Goal: Find specific page/section: Find specific page/section

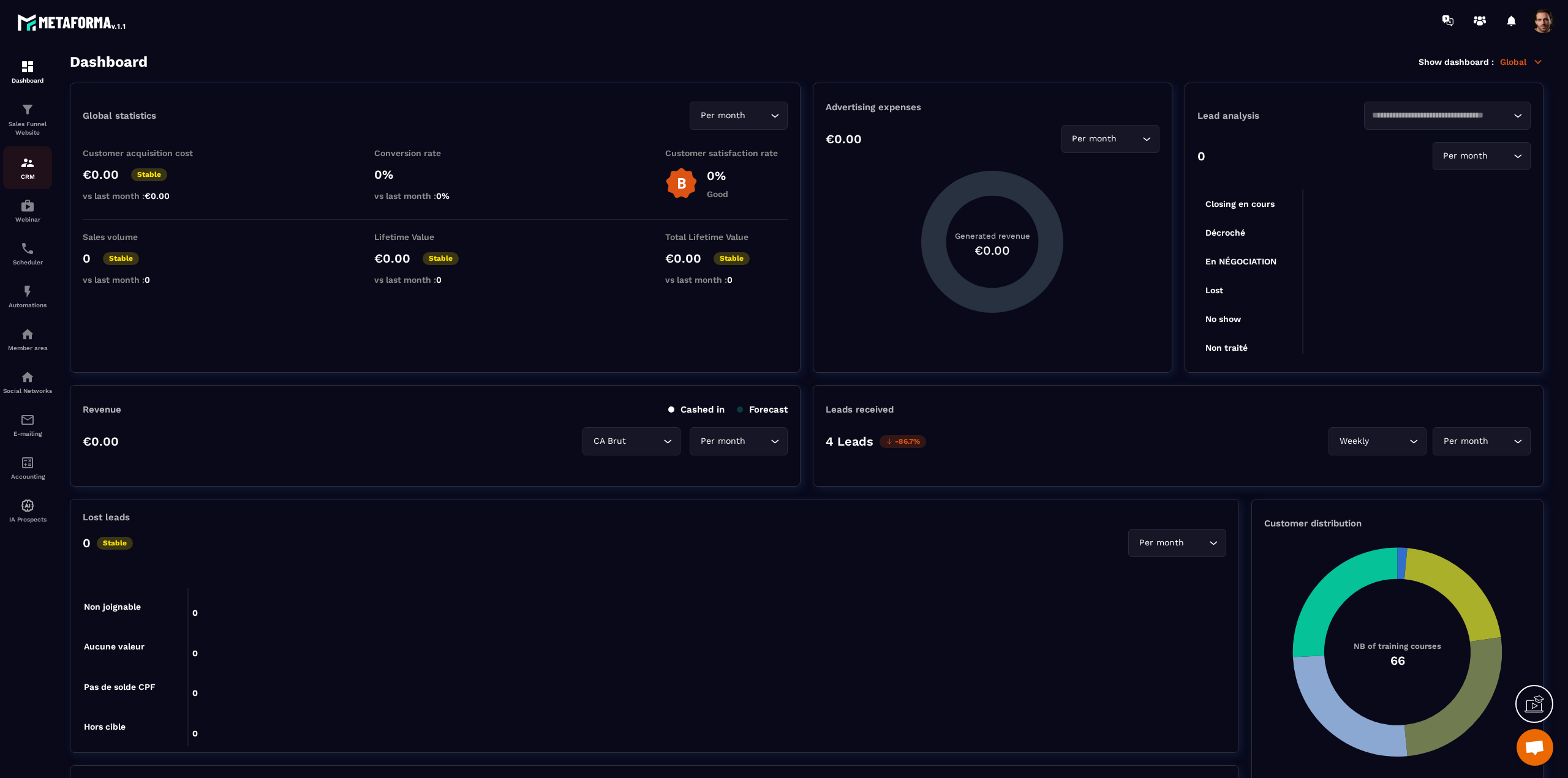
click at [33, 170] on div "CRM" at bounding box center [27, 168] width 49 height 24
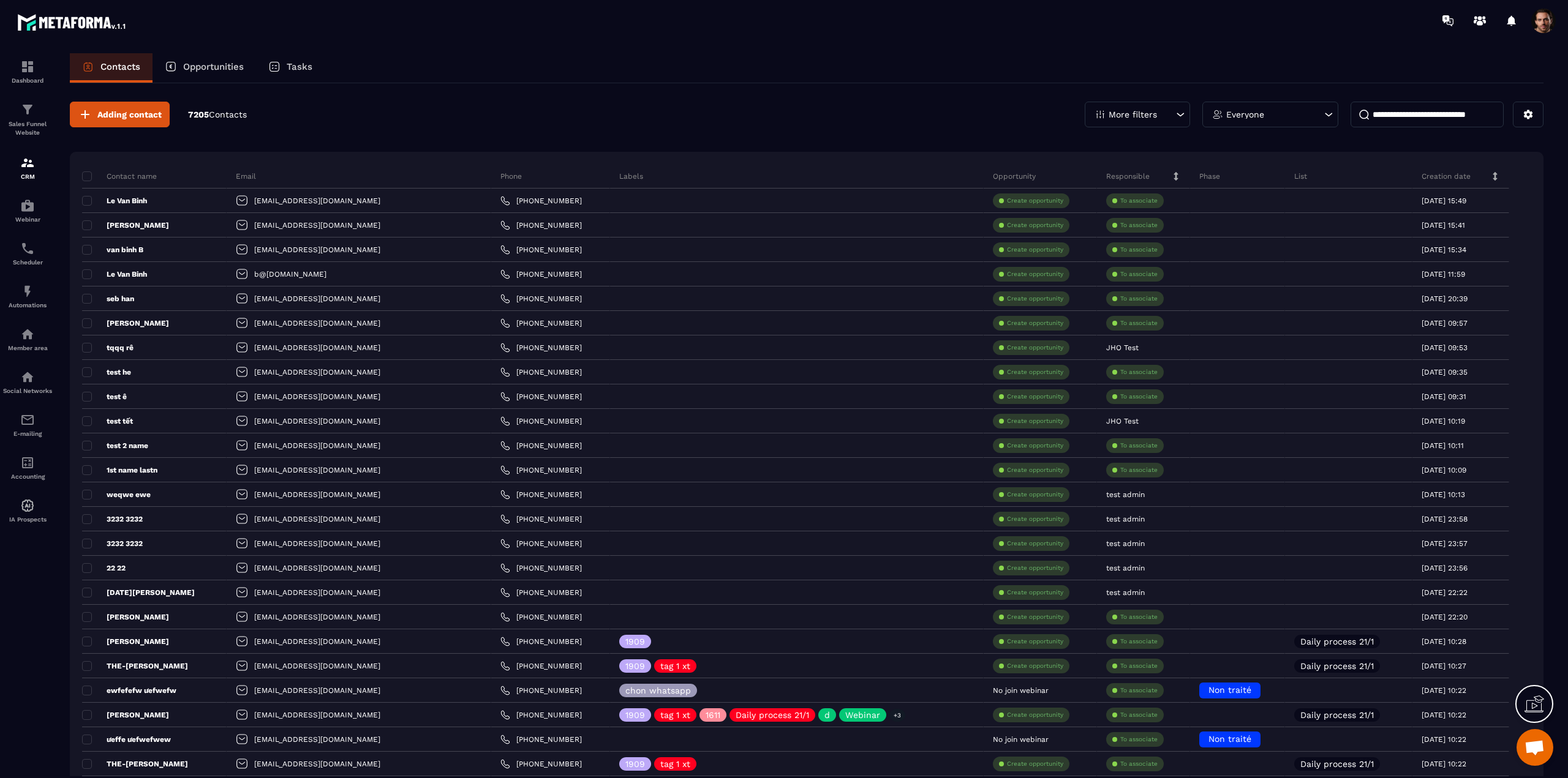
click at [1119, 117] on p "More filters" at bounding box center [1133, 114] width 49 height 8
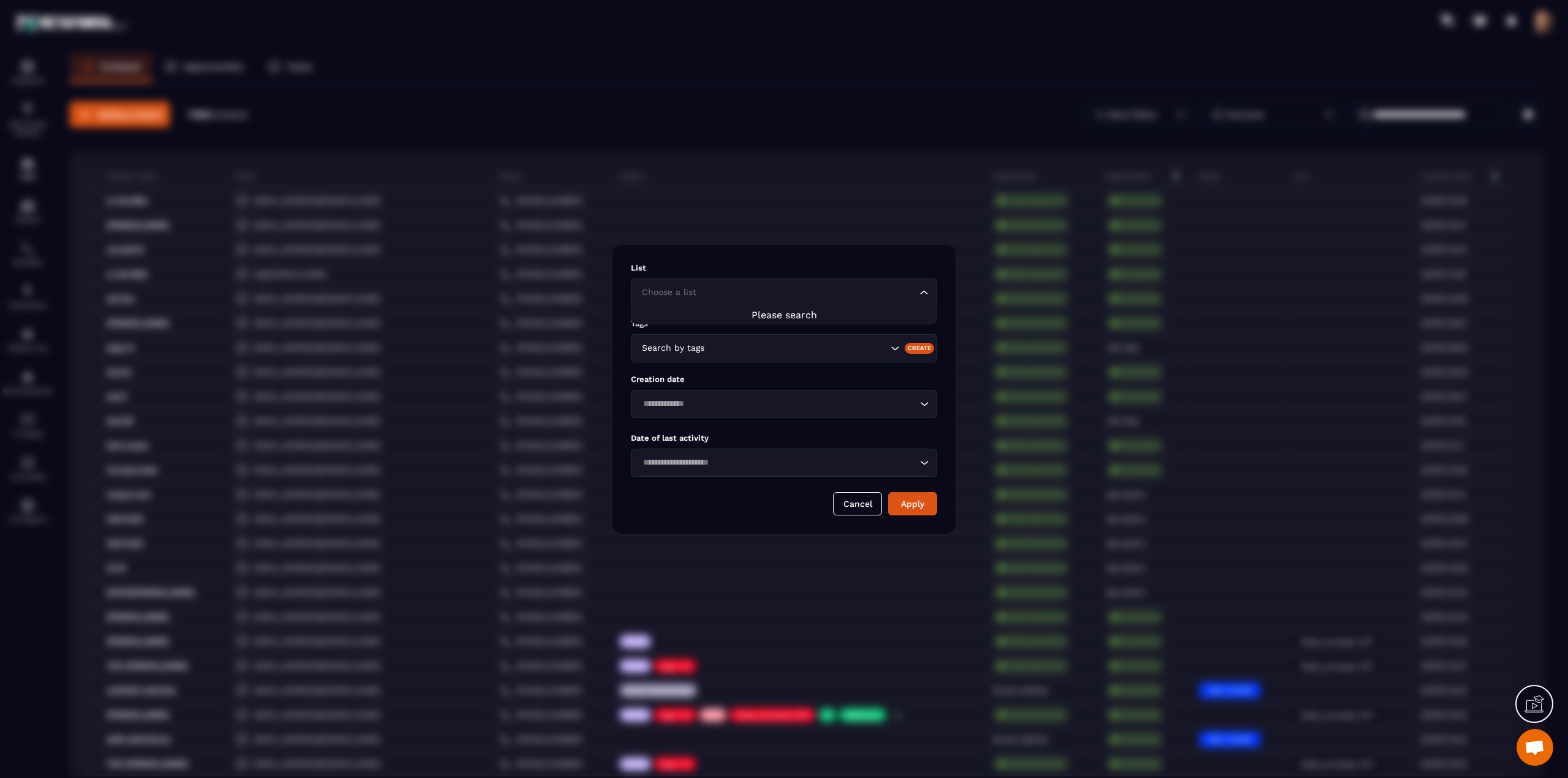
click at [767, 299] on input "Search for option" at bounding box center [777, 292] width 278 height 13
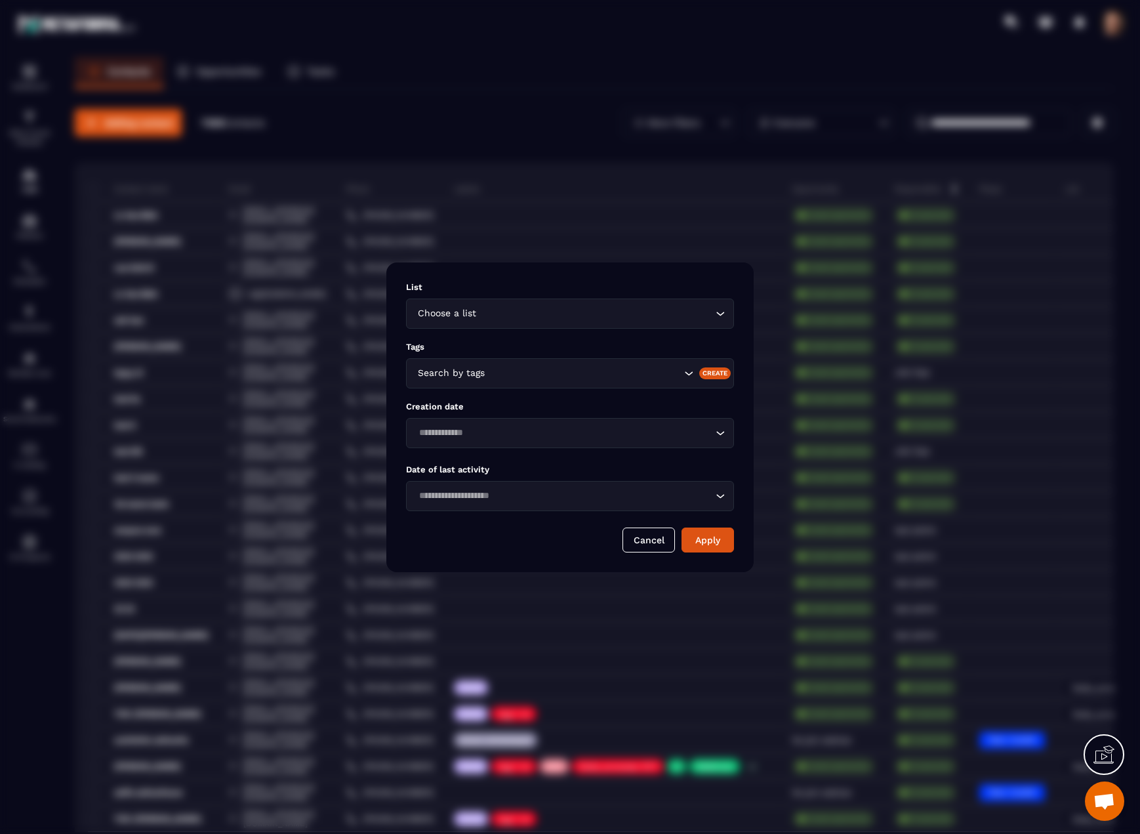
click at [524, 323] on div "Choose a list Loading..." at bounding box center [570, 314] width 328 height 30
click at [504, 314] on input "Search for option" at bounding box center [564, 313] width 298 height 14
click at [467, 308] on input "Search for option" at bounding box center [564, 313] width 298 height 14
click at [651, 542] on button "Cancel" at bounding box center [649, 540] width 52 height 25
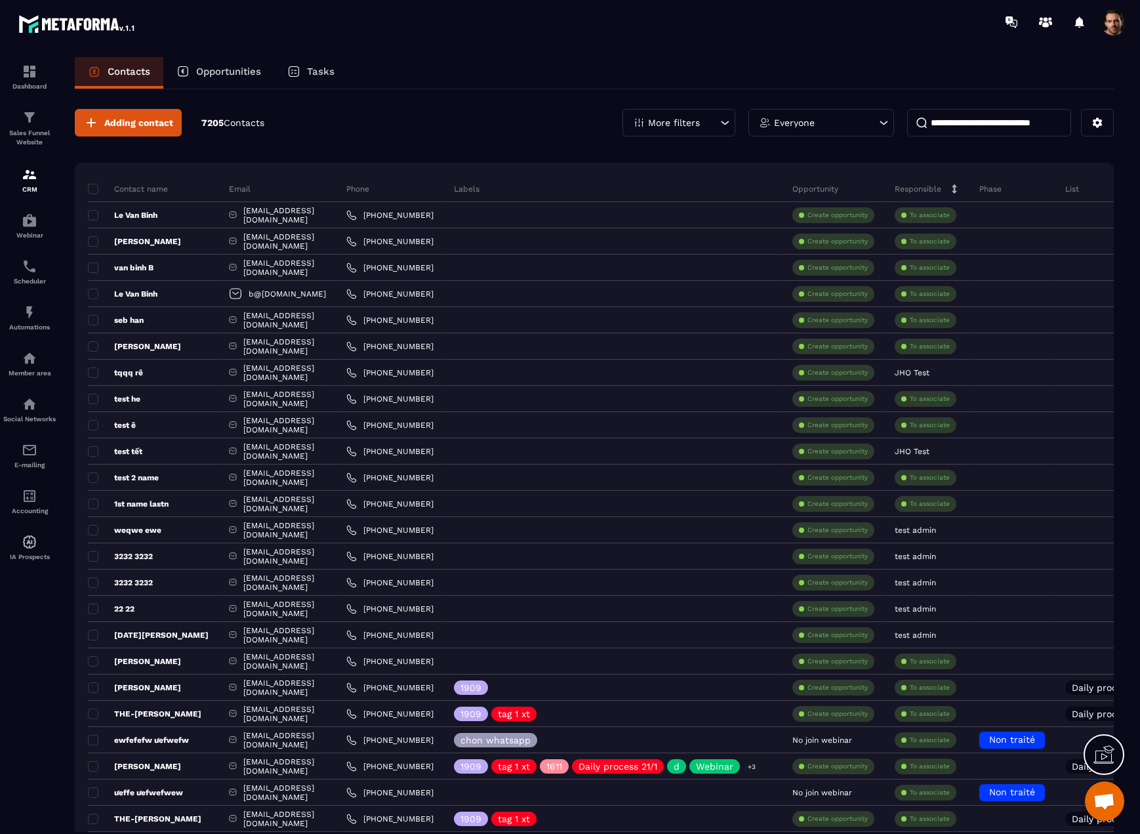
click at [696, 118] on p "More filters" at bounding box center [674, 122] width 52 height 9
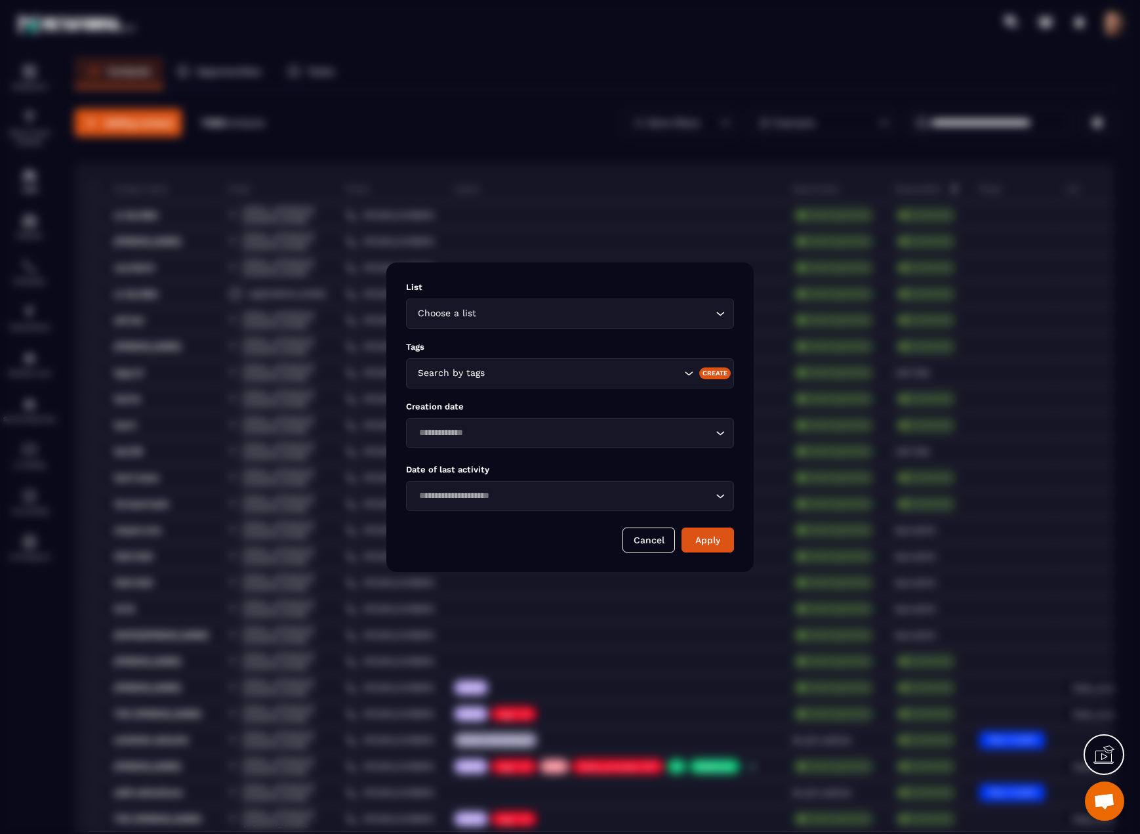
click at [486, 316] on input "Search for option" at bounding box center [596, 313] width 234 height 14
click at [644, 539] on button "Cancel" at bounding box center [649, 540] width 52 height 25
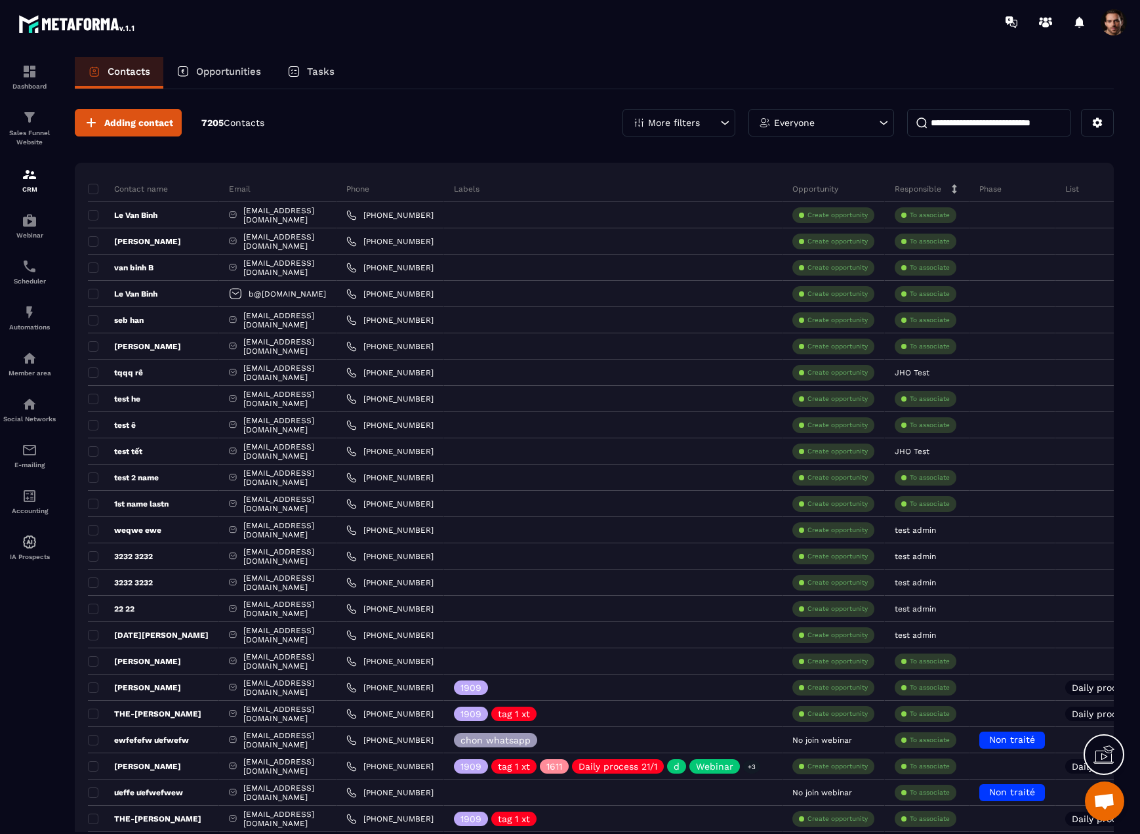
click at [674, 130] on div "More filters" at bounding box center [679, 123] width 113 height 28
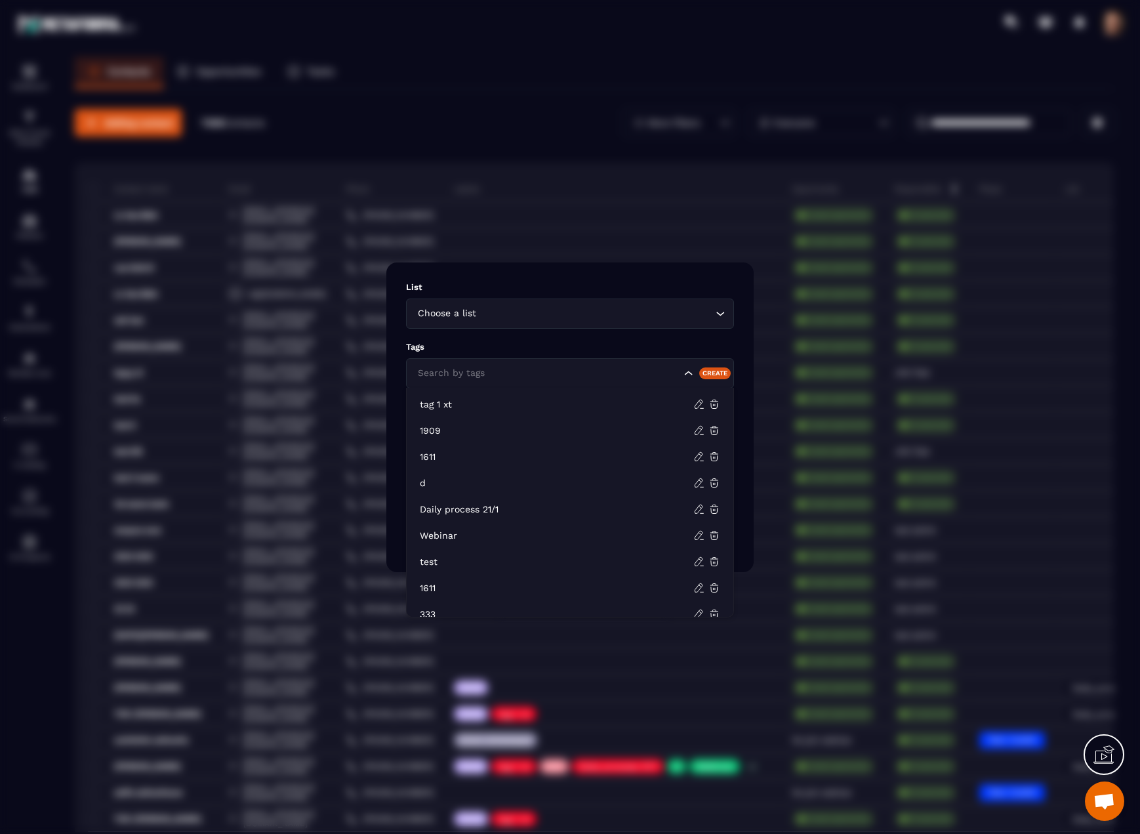
click at [499, 375] on input "Search for option" at bounding box center [548, 373] width 266 height 14
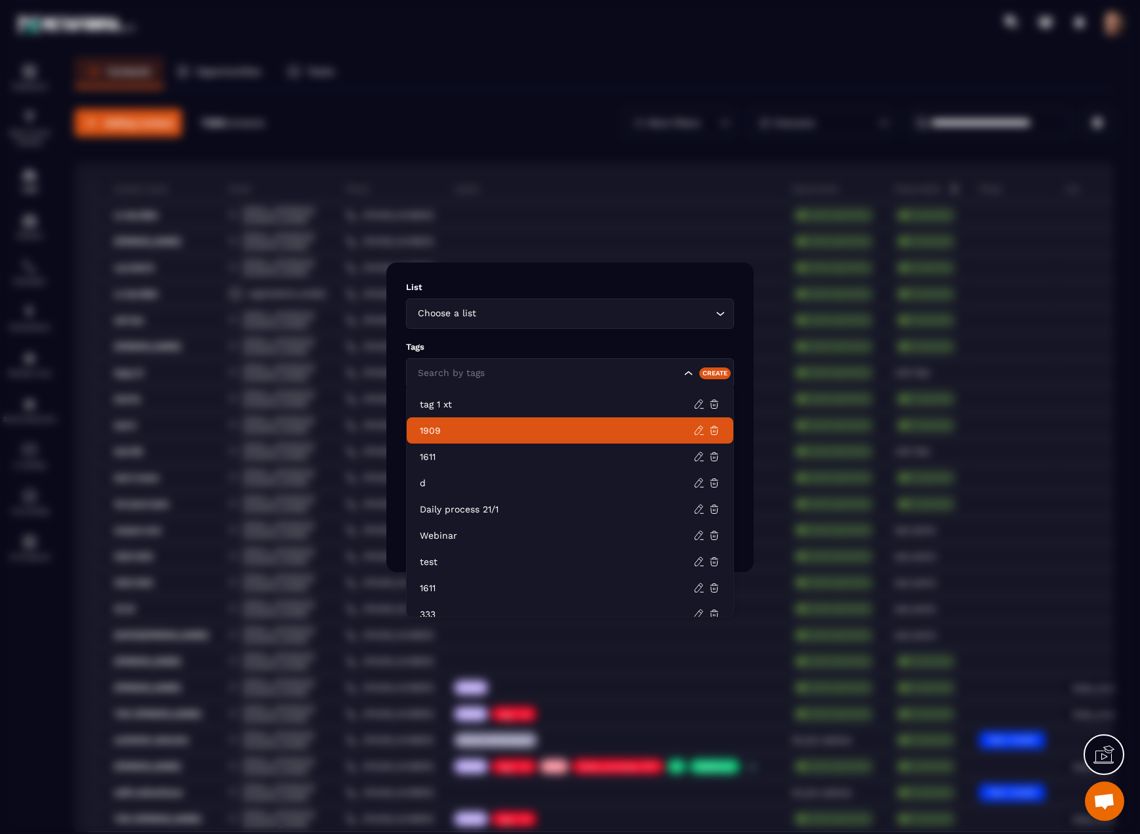
click at [457, 417] on li "1909" at bounding box center [570, 430] width 327 height 26
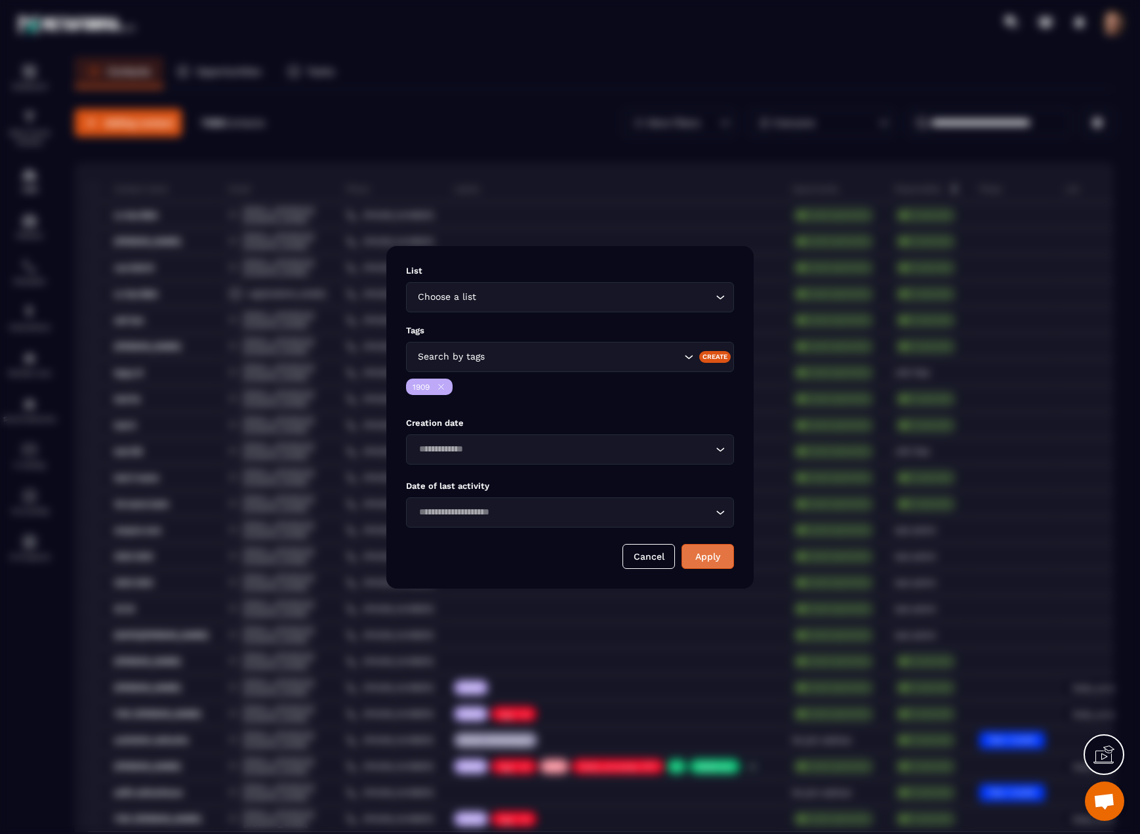
click at [694, 558] on button "Apply" at bounding box center [708, 556] width 52 height 25
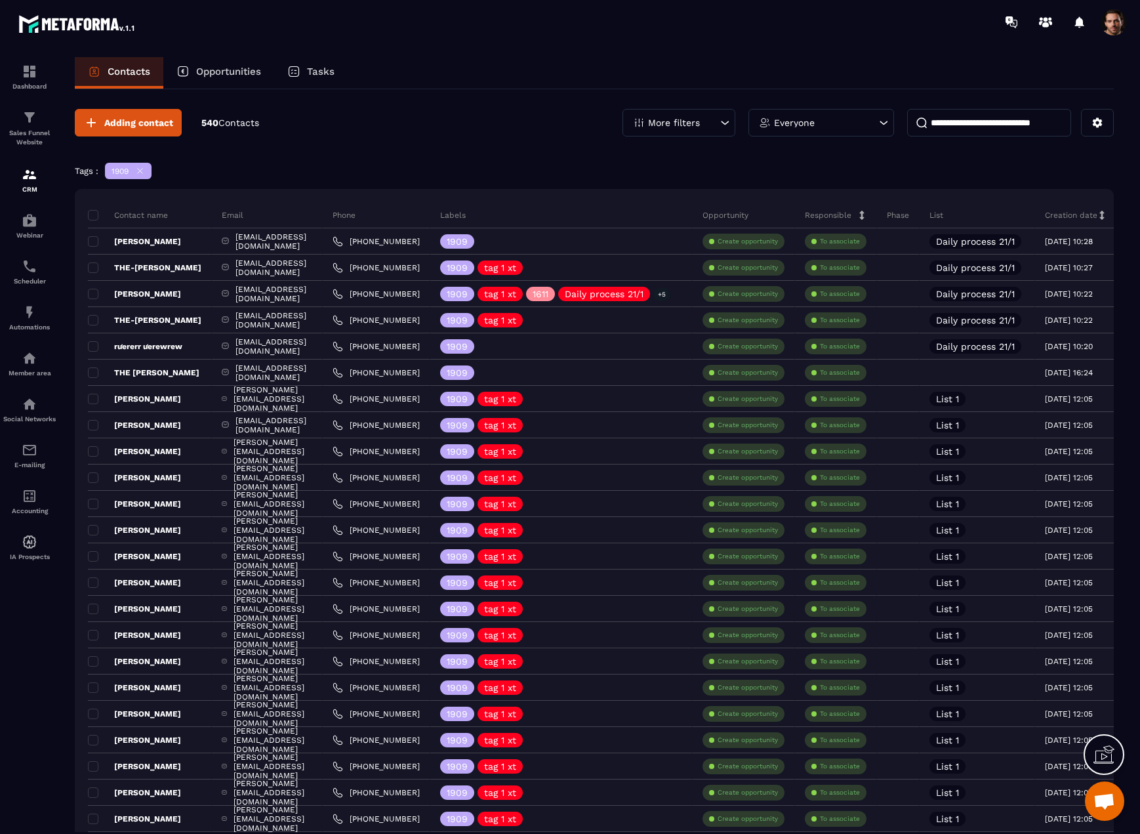
click at [697, 125] on p "More filters" at bounding box center [674, 122] width 52 height 9
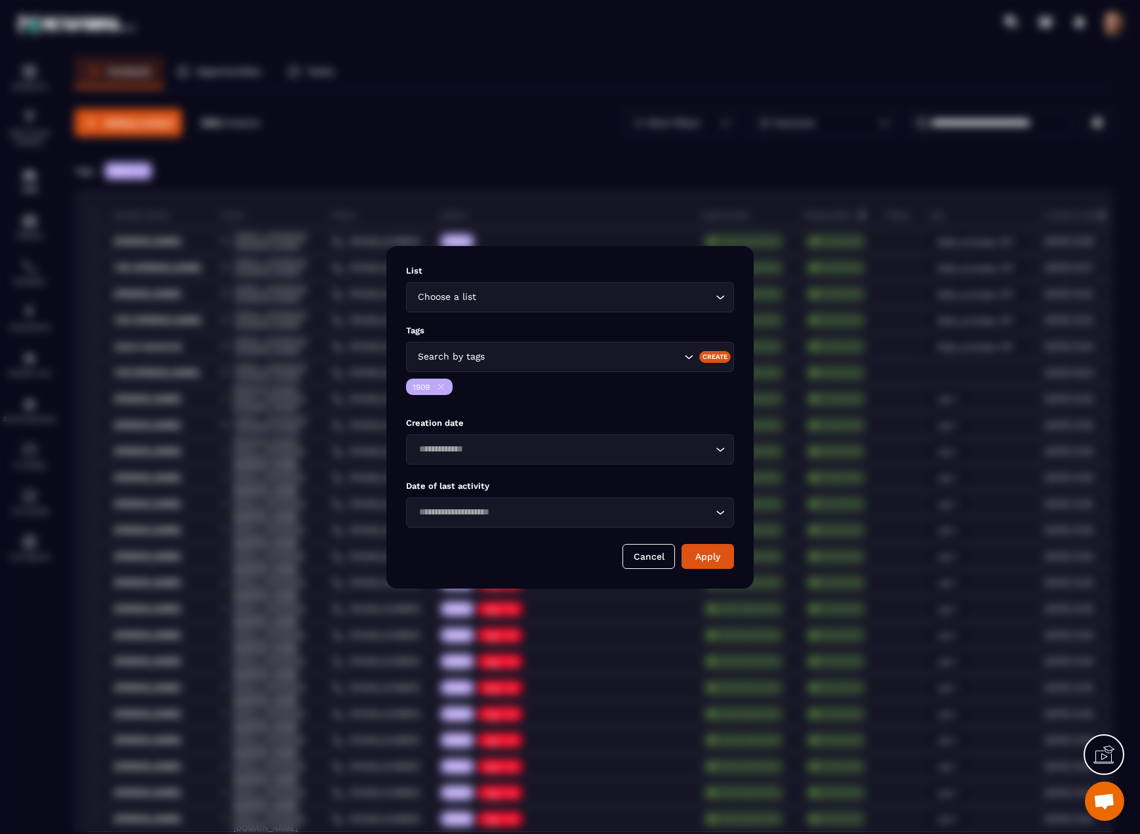
click at [446, 387] on icon "Modal window" at bounding box center [441, 387] width 10 height 10
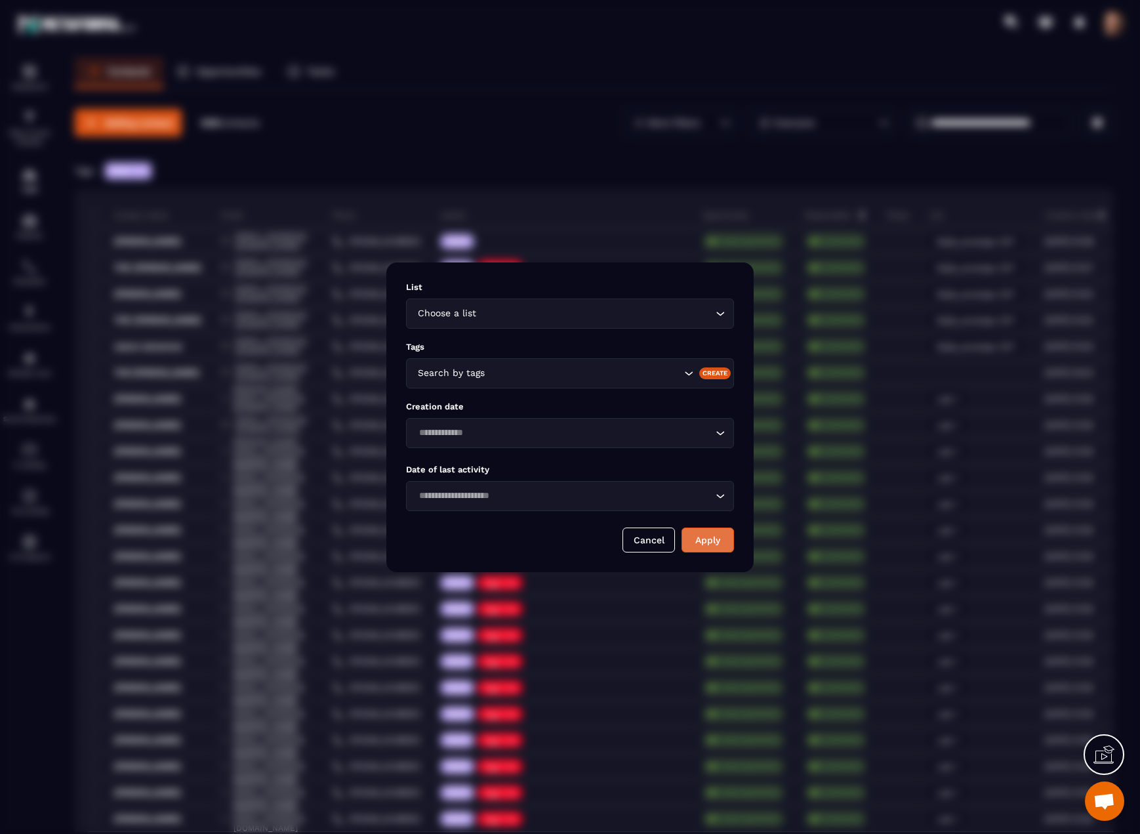
click at [702, 543] on button "Apply" at bounding box center [708, 540] width 52 height 25
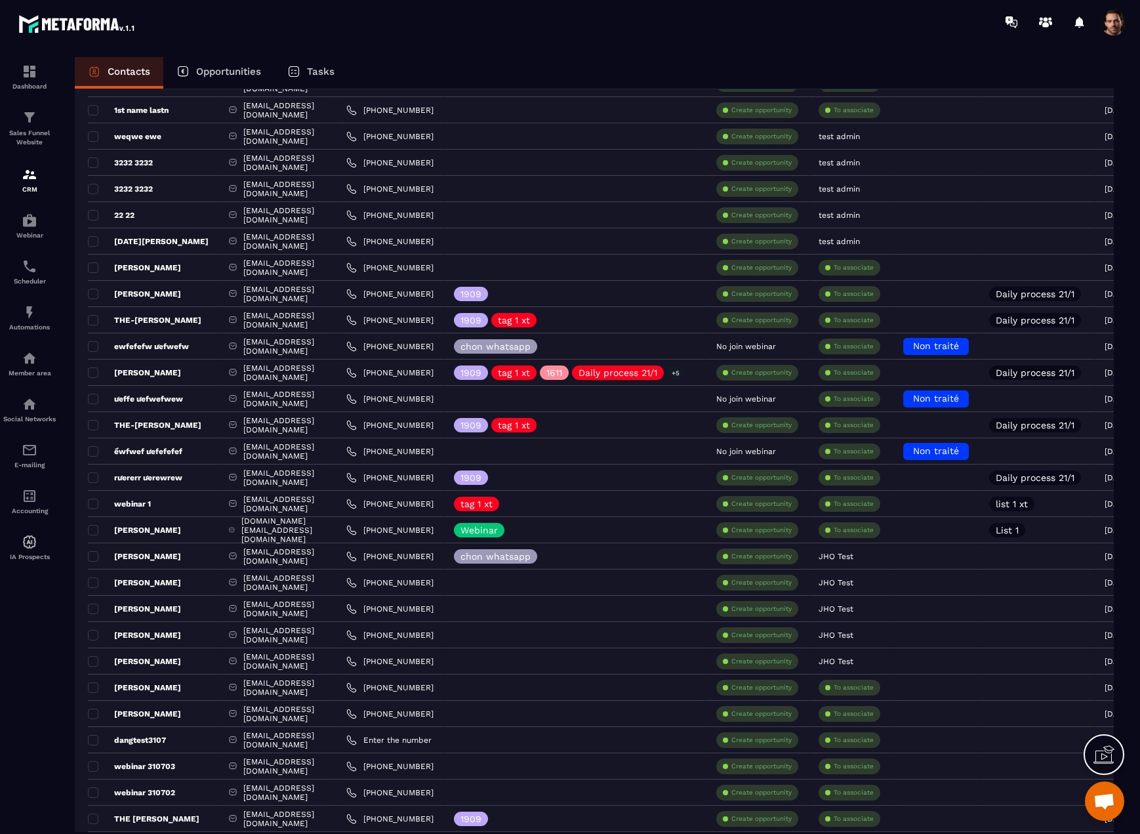
scroll to position [722, 0]
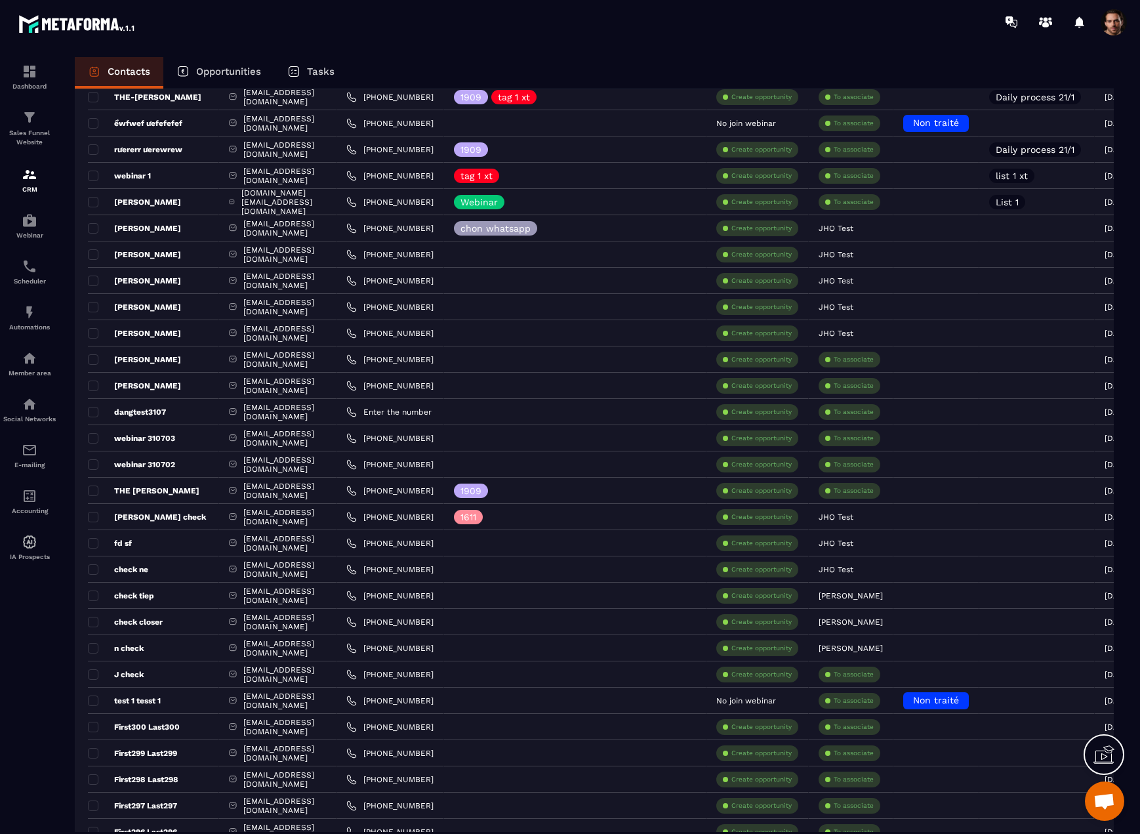
click at [1114, 22] on span at bounding box center [1114, 22] width 26 height 26
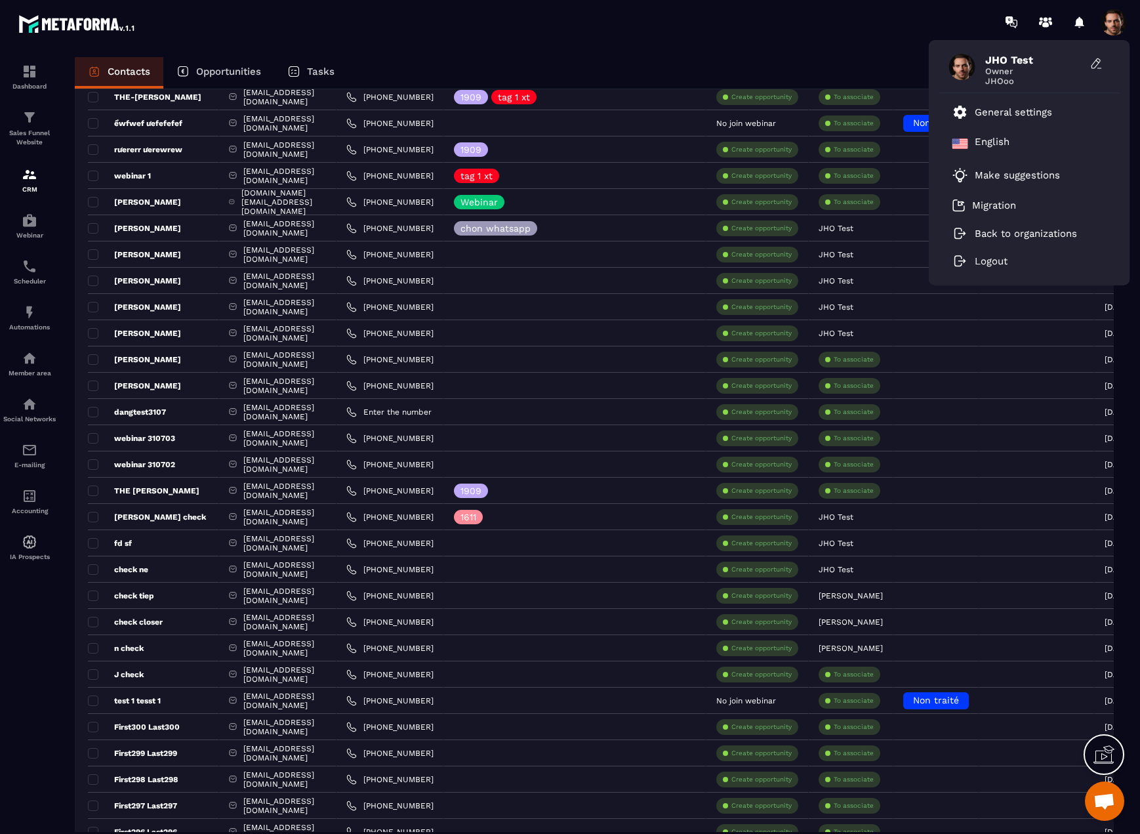
click at [1114, 22] on span at bounding box center [1114, 22] width 26 height 26
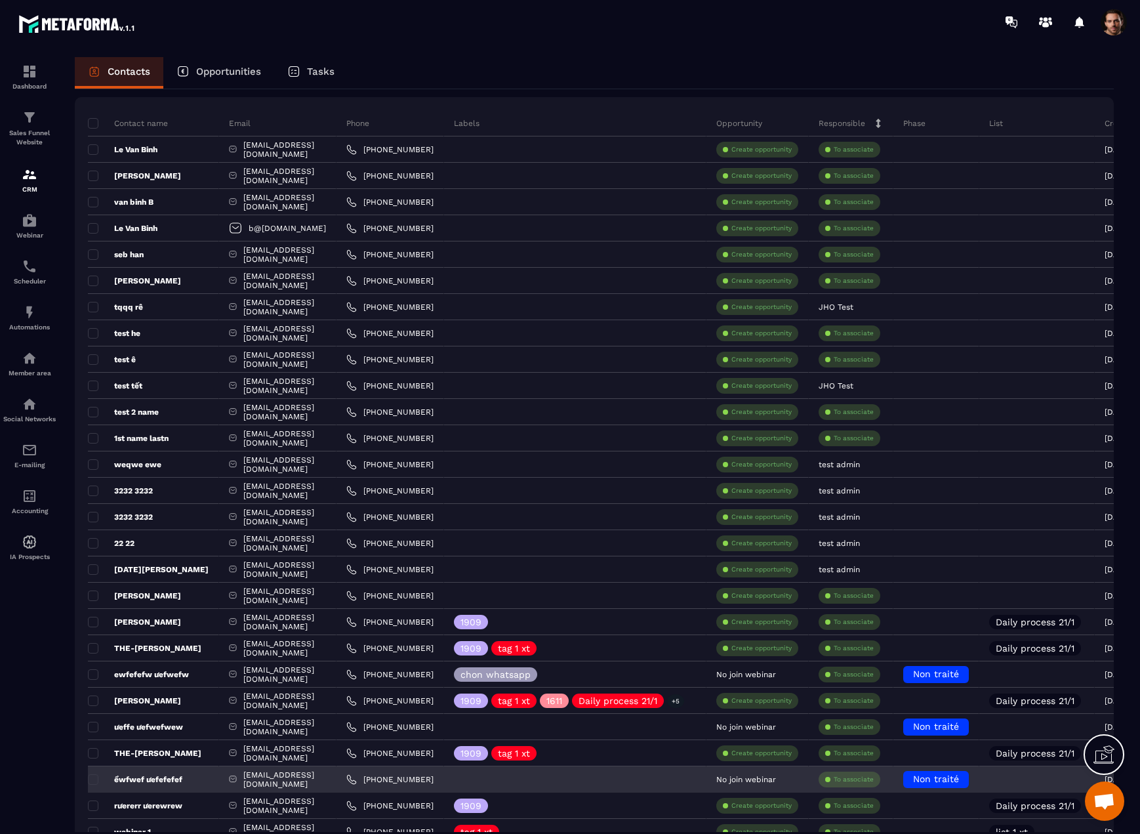
scroll to position [0, 0]
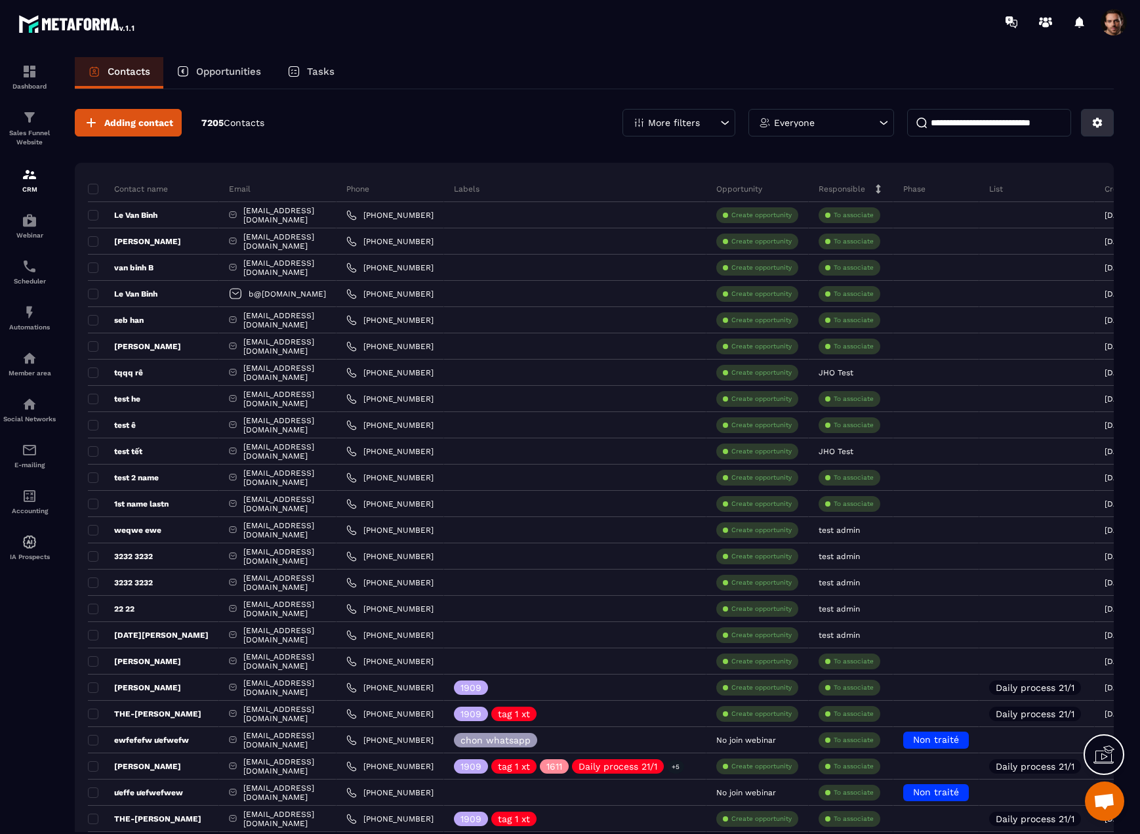
click at [1106, 125] on button at bounding box center [1097, 123] width 33 height 28
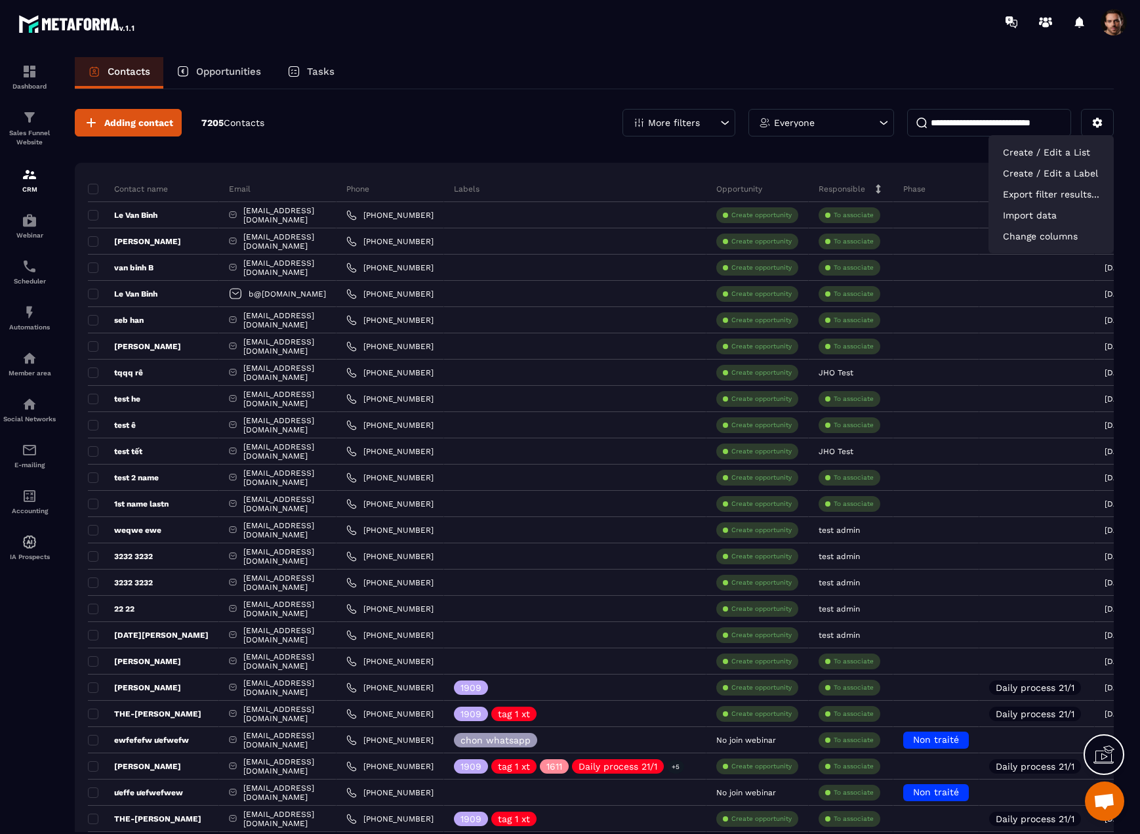
click at [684, 123] on p "More filters" at bounding box center [674, 122] width 52 height 9
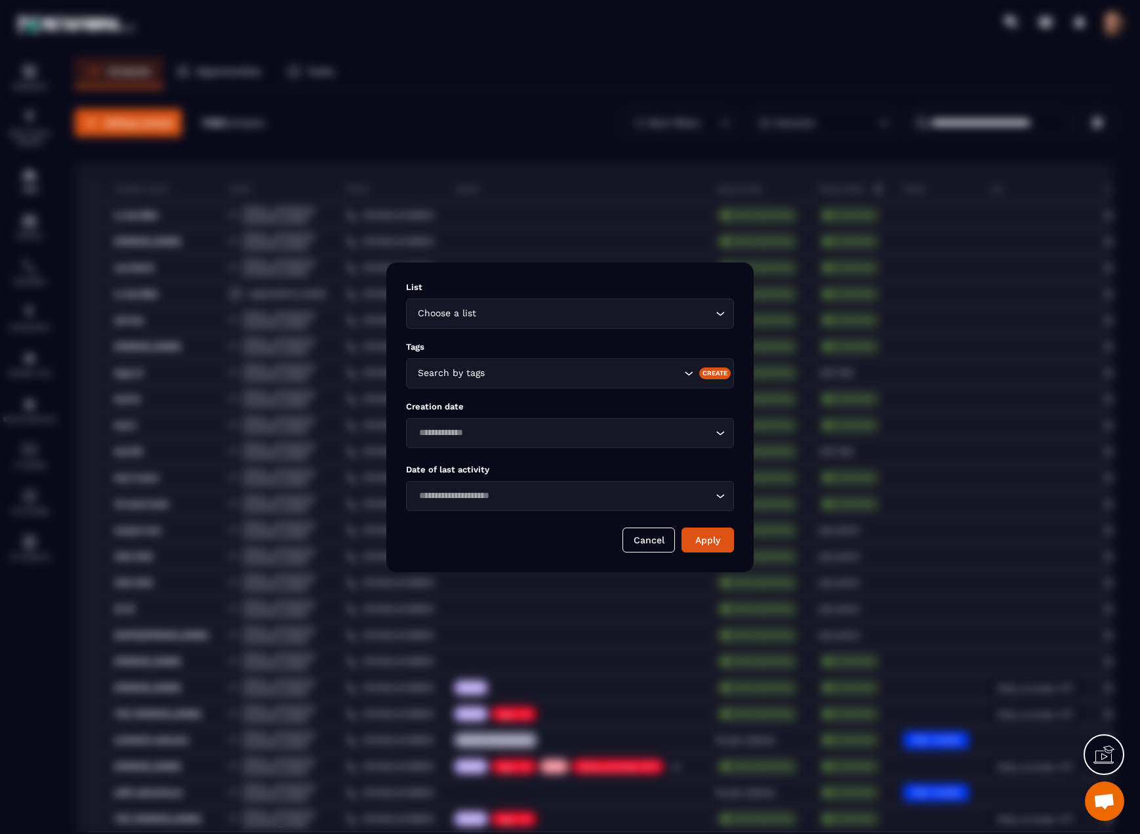
click at [558, 318] on input "Search for option" at bounding box center [596, 313] width 234 height 14
click at [646, 551] on button "Cancel" at bounding box center [649, 540] width 52 height 25
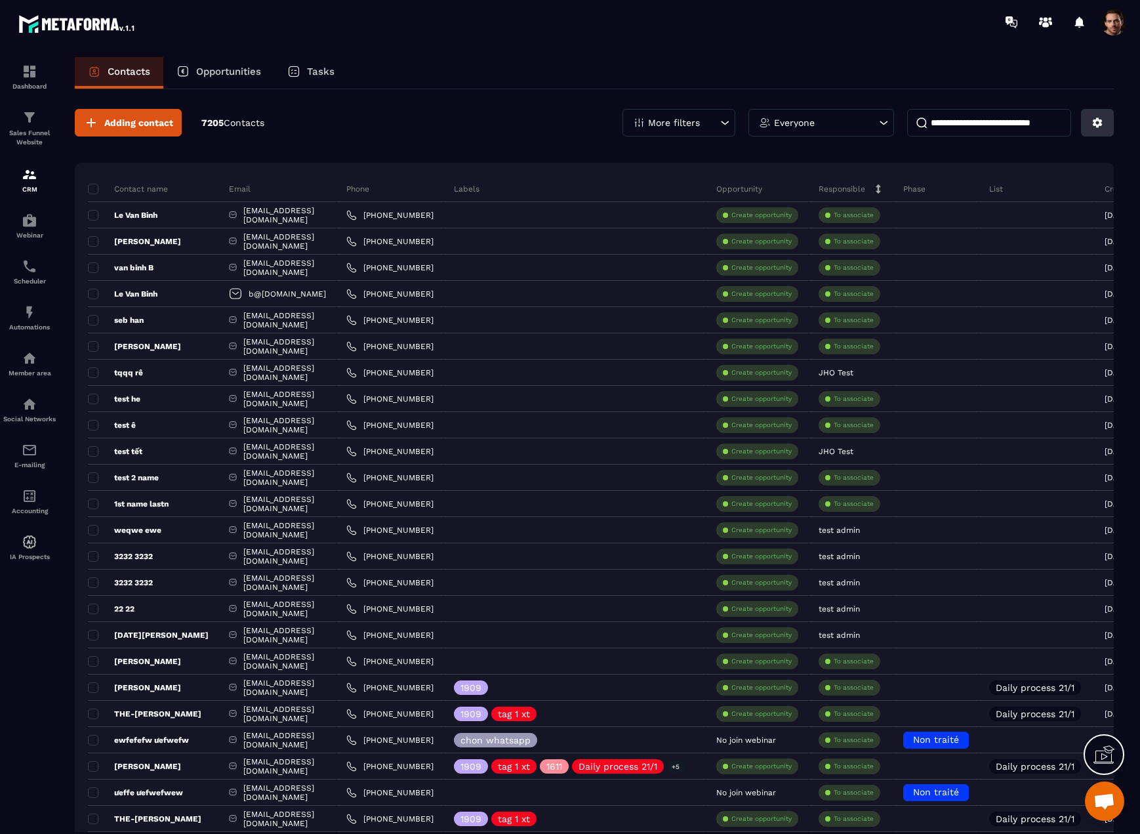
click at [1094, 123] on icon at bounding box center [1098, 123] width 12 height 12
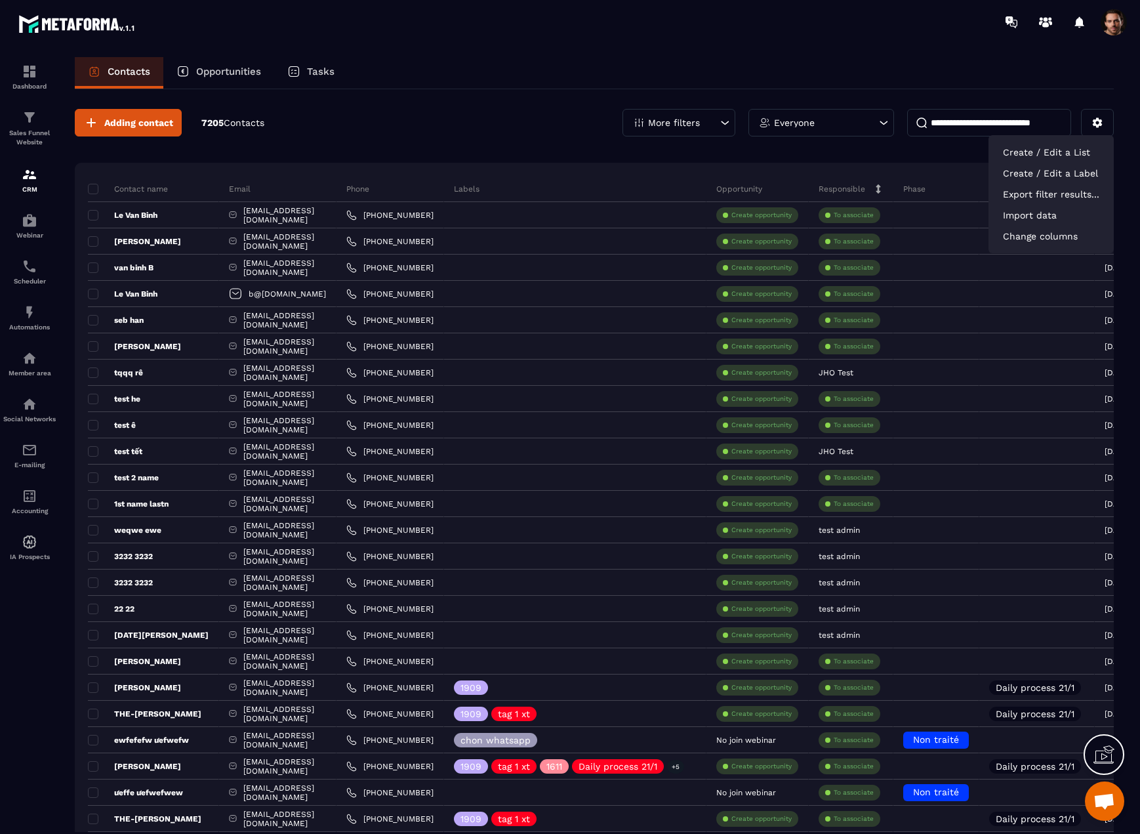
click at [698, 124] on p "More filters" at bounding box center [674, 122] width 52 height 9
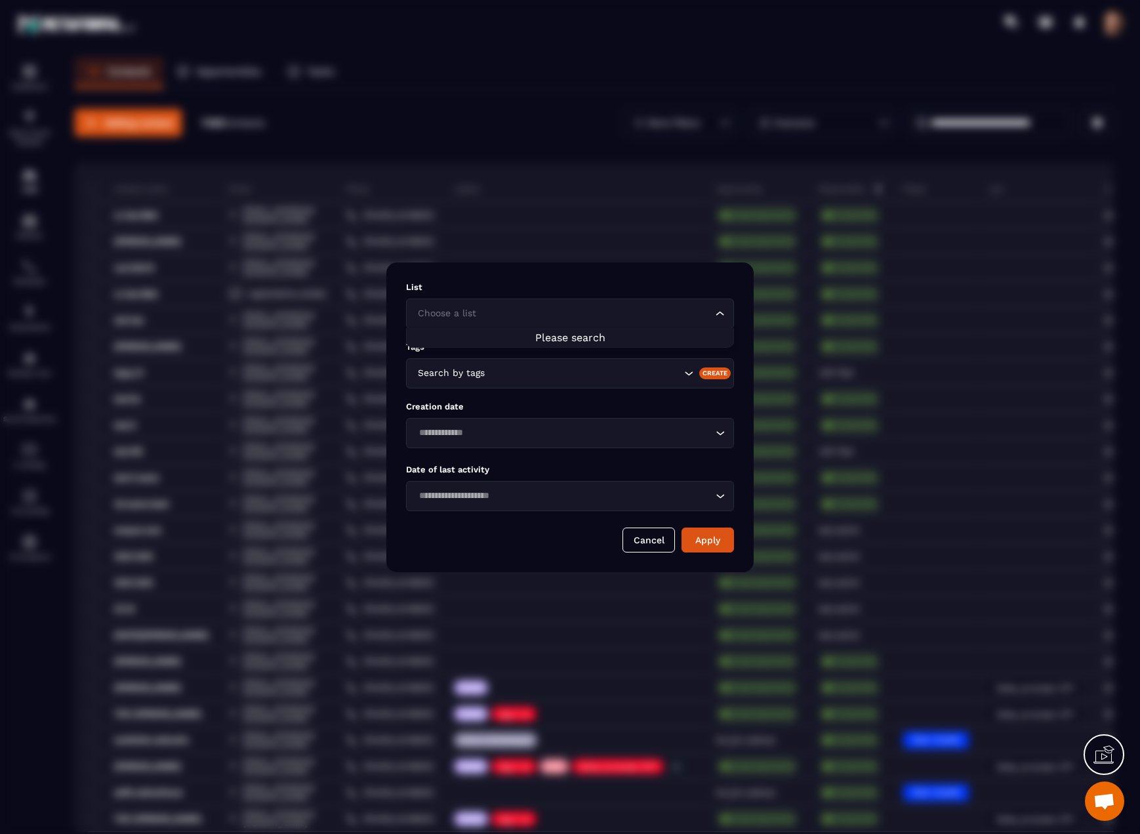
click at [716, 311] on icon "Search for option" at bounding box center [720, 313] width 13 height 13
click at [662, 314] on input "Search for option" at bounding box center [564, 313] width 298 height 14
type input "******"
click at [659, 535] on button "Cancel" at bounding box center [649, 540] width 52 height 25
